Goal: Information Seeking & Learning: Learn about a topic

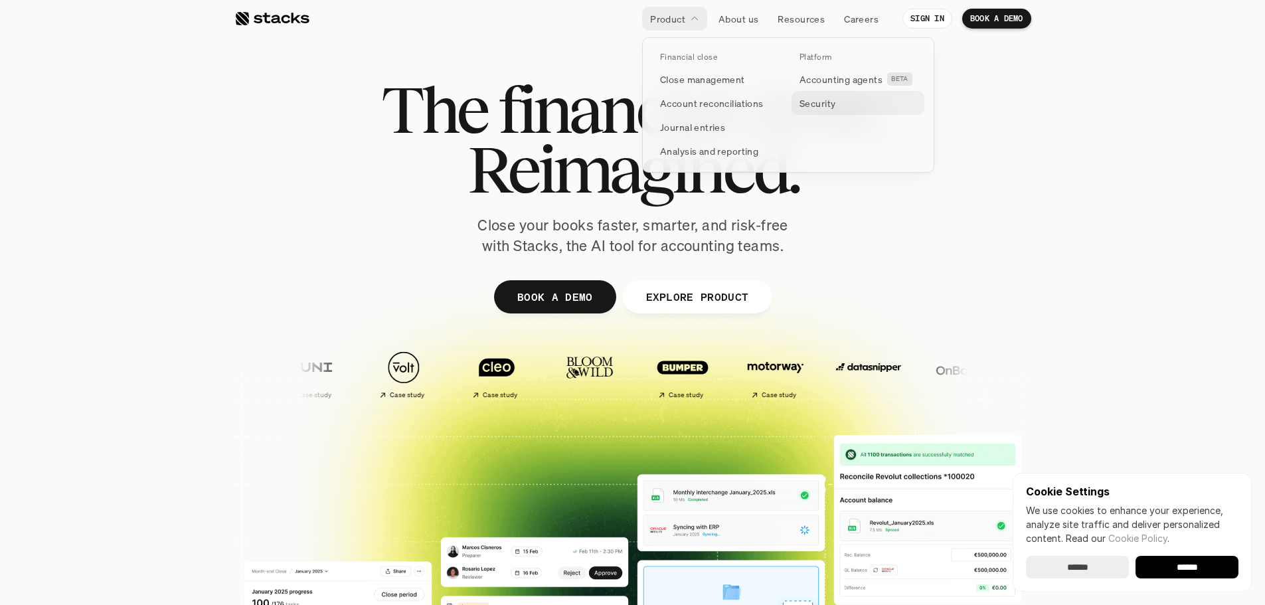
click at [813, 106] on p "Security" at bounding box center [818, 103] width 36 height 14
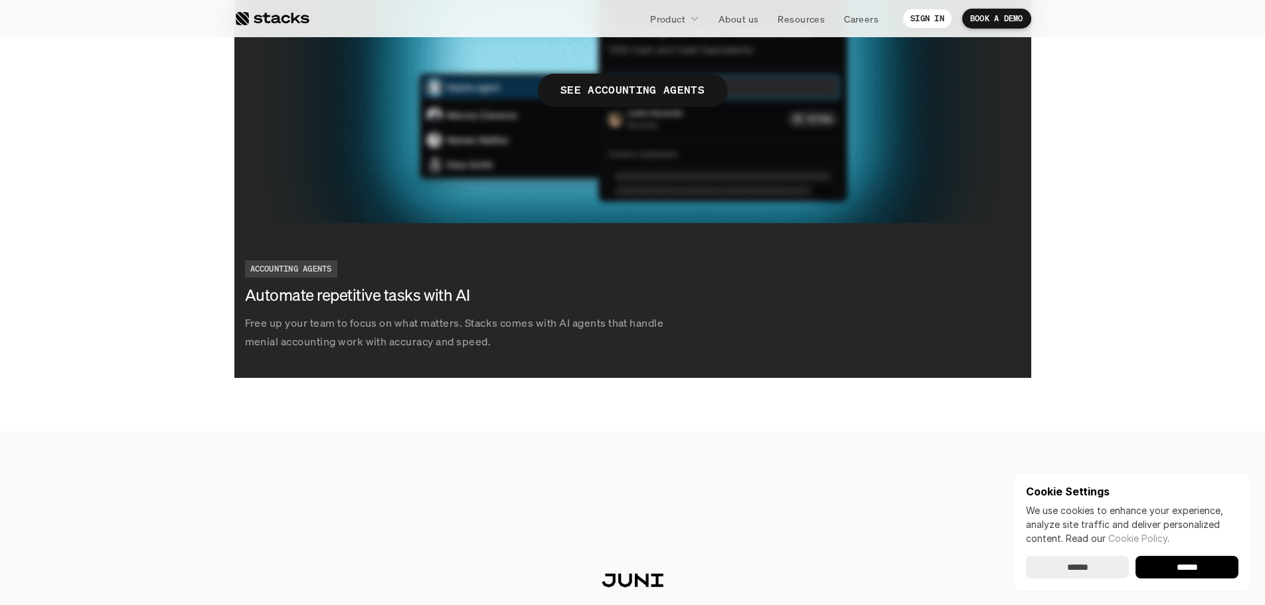
scroll to position [2334, 0]
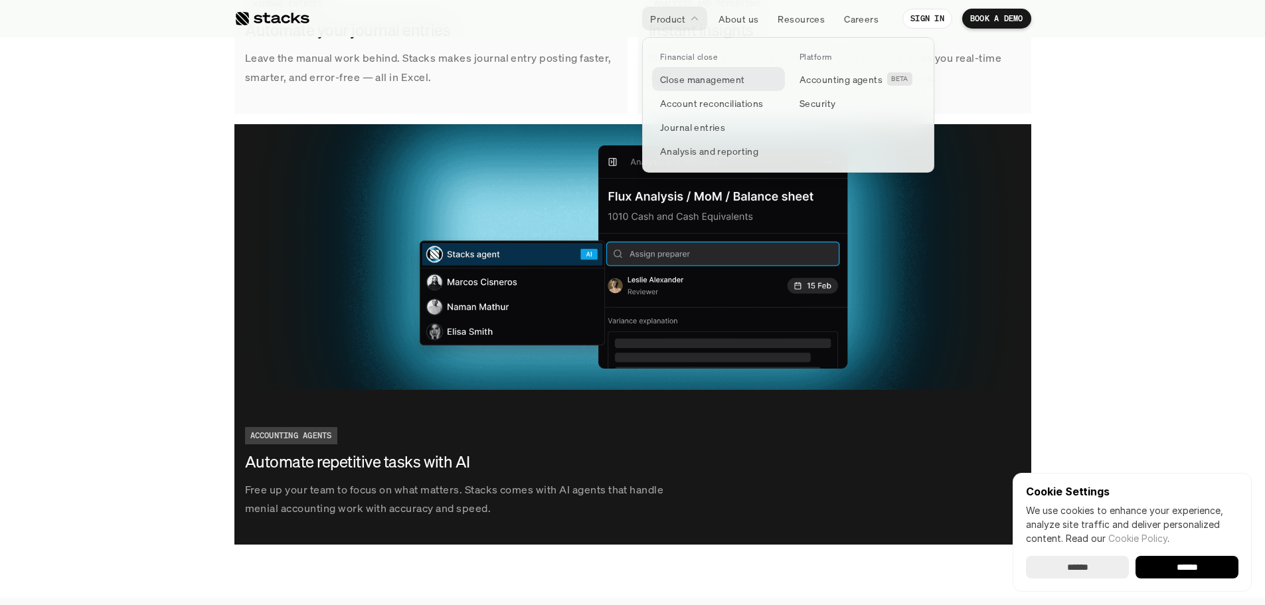
click at [682, 78] on p "Close management" at bounding box center [702, 79] width 85 height 14
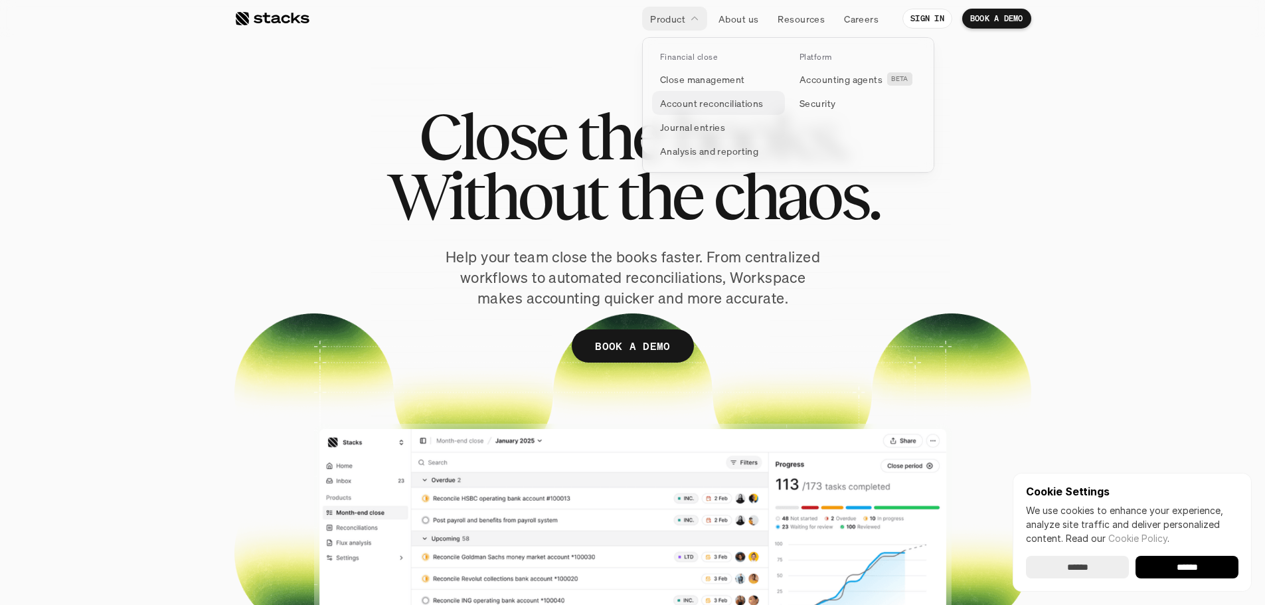
click at [691, 108] on p "Account reconciliations" at bounding box center [712, 103] width 104 height 14
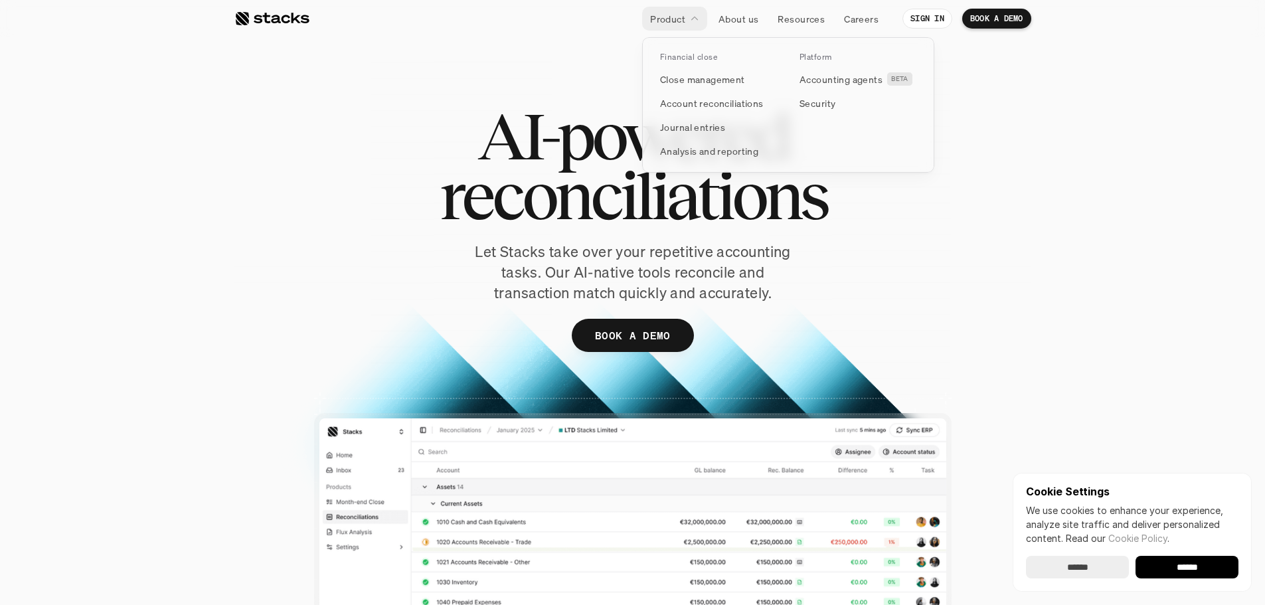
click at [685, 52] on p "Financial close" at bounding box center [688, 56] width 57 height 9
click at [687, 83] on p "Close management" at bounding box center [702, 79] width 85 height 14
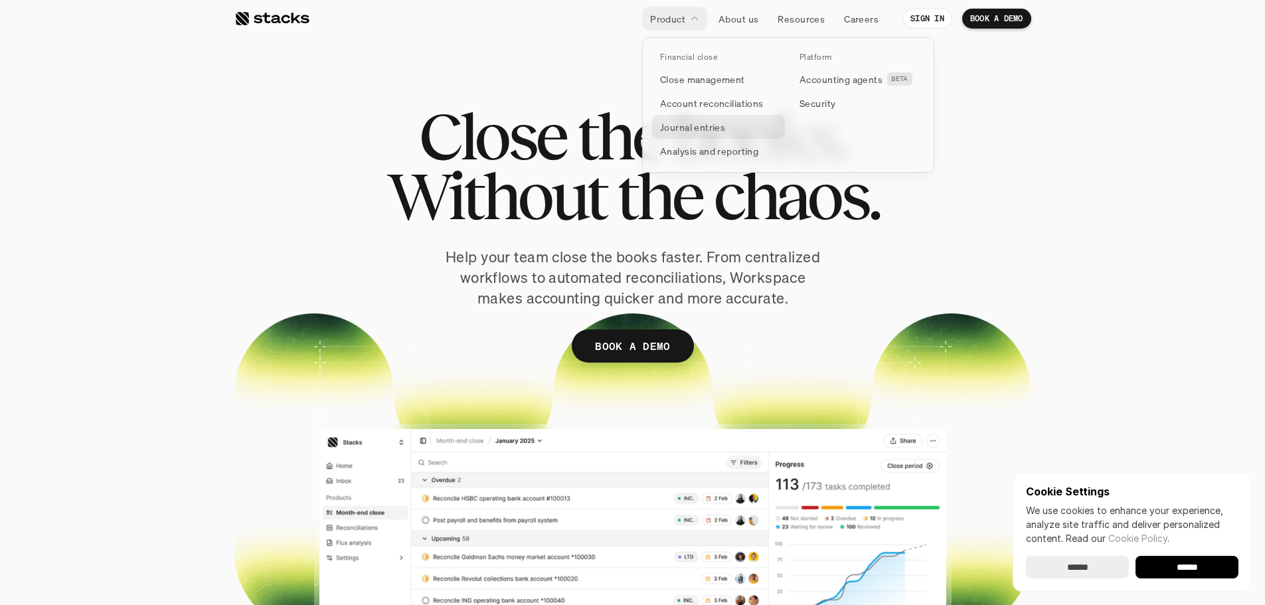
click at [678, 129] on p "Journal entries" at bounding box center [692, 127] width 65 height 14
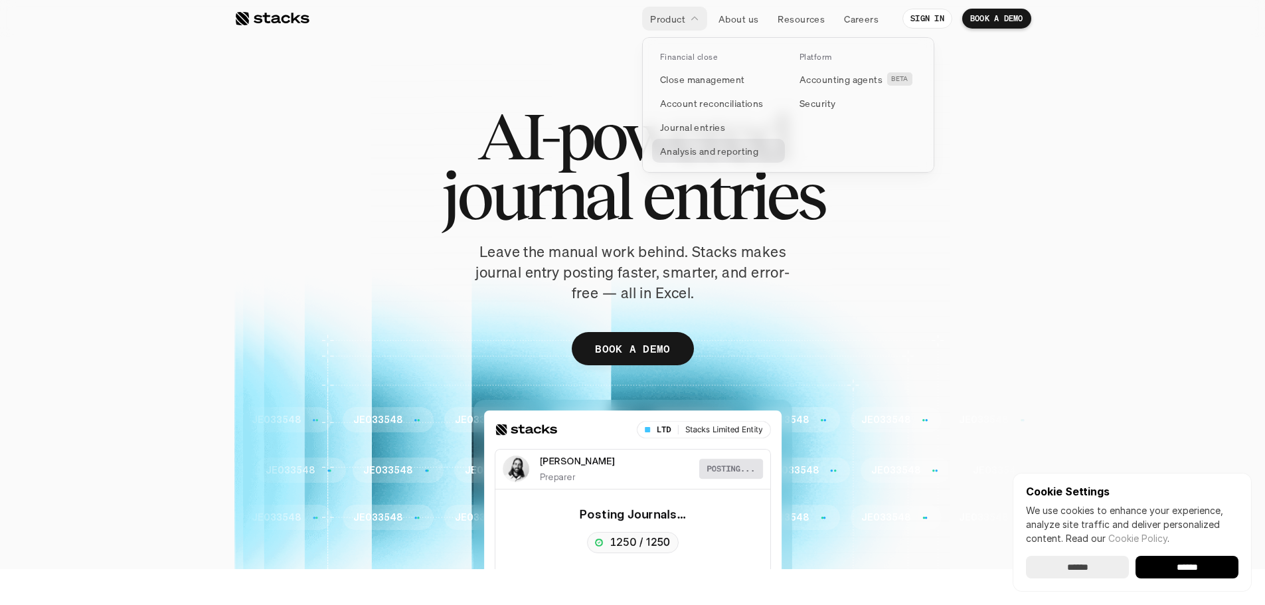
click at [708, 151] on p "Analysis and reporting" at bounding box center [709, 151] width 98 height 14
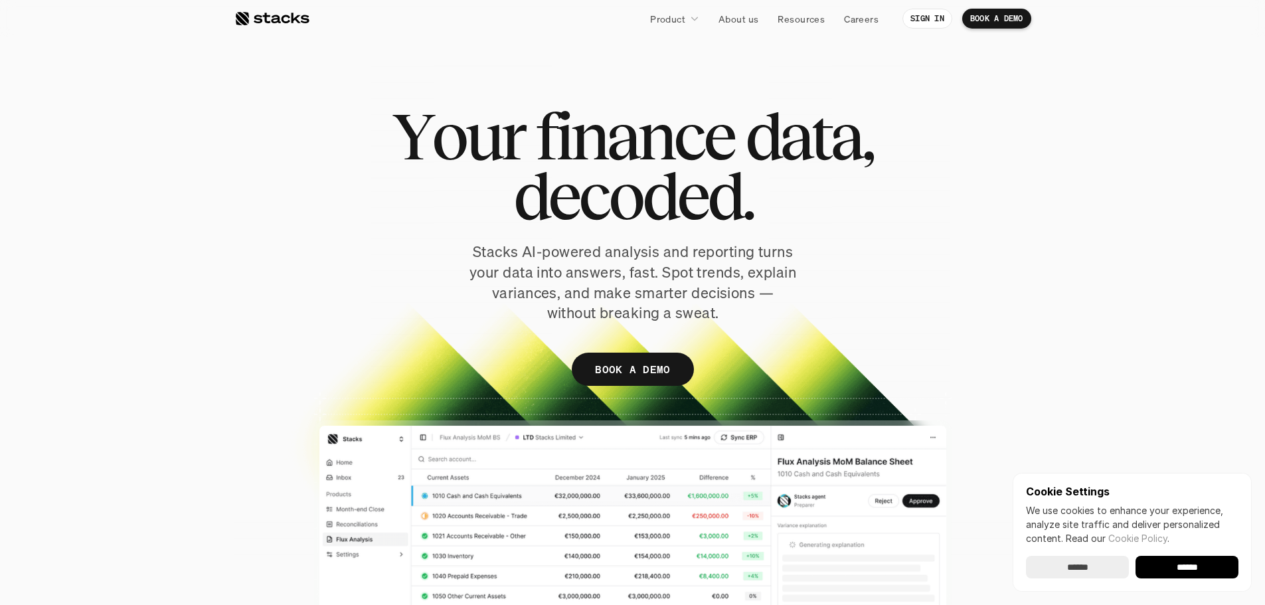
click at [143, 268] on section "Y o u r f i n a n c e d a t a , d e c o d e d . Stacks AI-powered analysis and …" at bounding box center [632, 318] width 1265 height 636
